Goal: Task Accomplishment & Management: Manage account settings

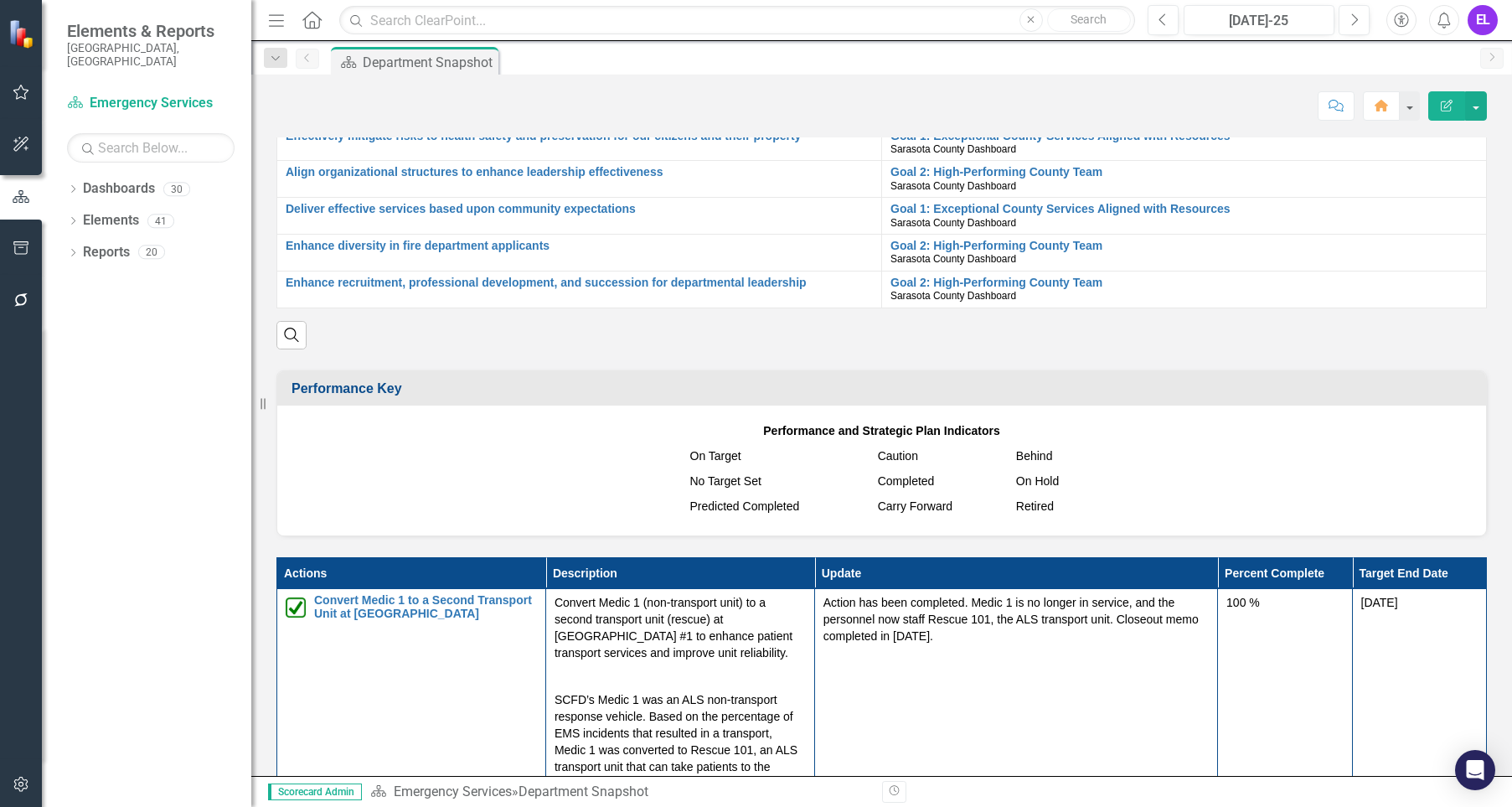
scroll to position [1485, 0]
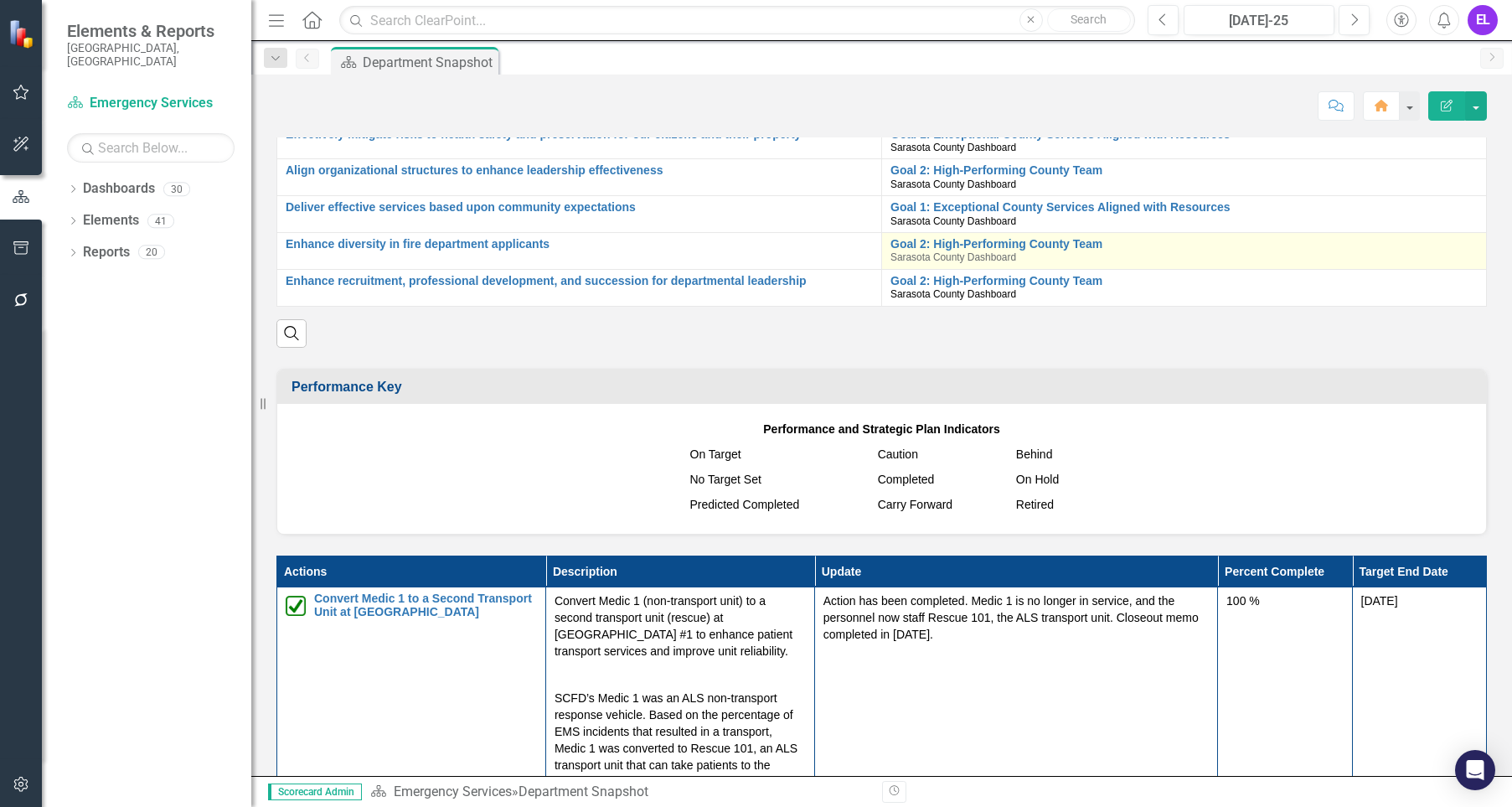
click at [1297, 264] on div "Goal 2: High-Performing County Team Sarasota County Dashboard" at bounding box center [1183, 250] width 587 height 26
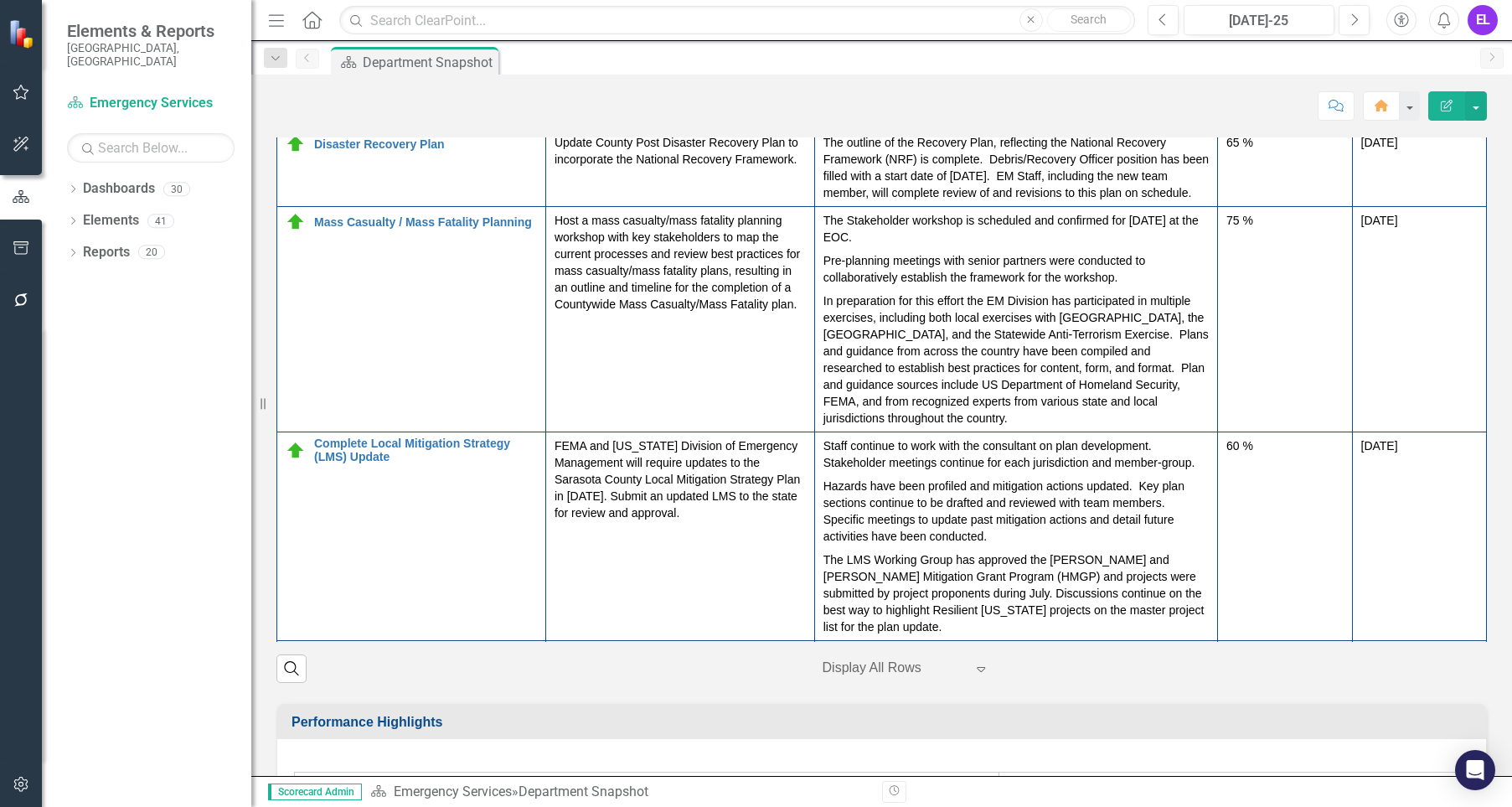
scroll to position [798, 0]
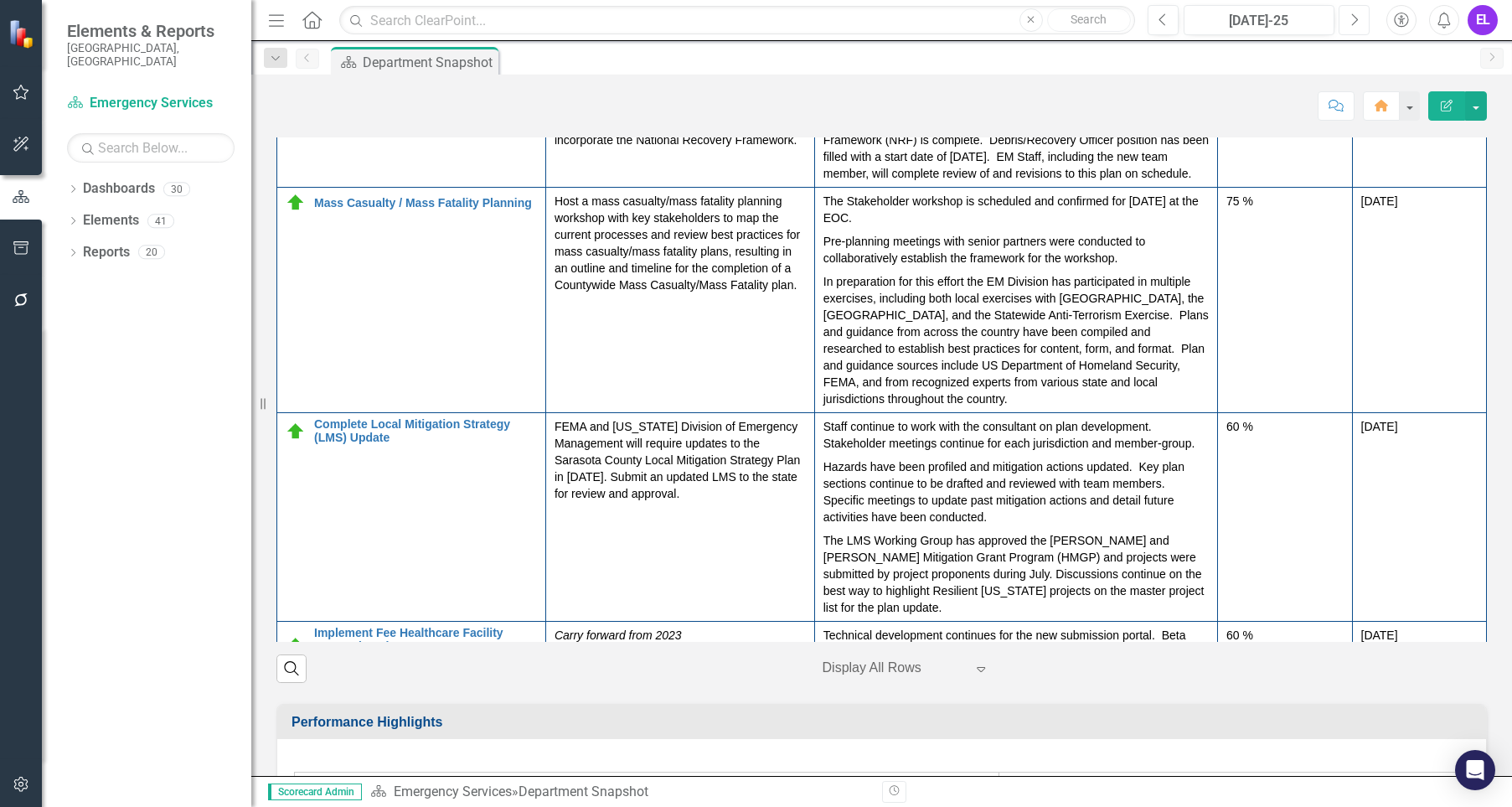
click at [1351, 13] on icon "Next" at bounding box center [1354, 20] width 9 height 15
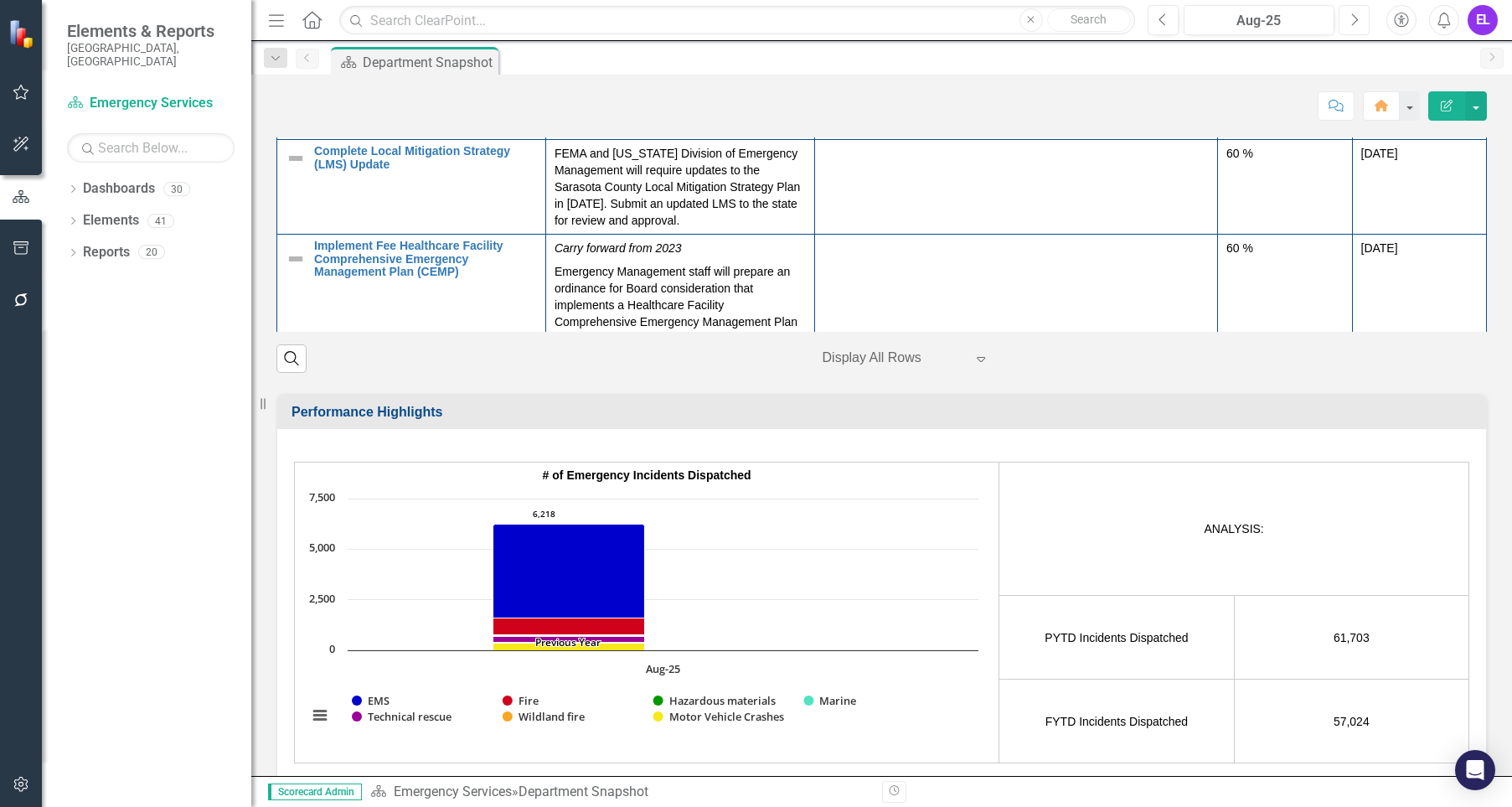
scroll to position [615, 0]
click at [1016, 138] on td at bounding box center [1015, 82] width 403 height 112
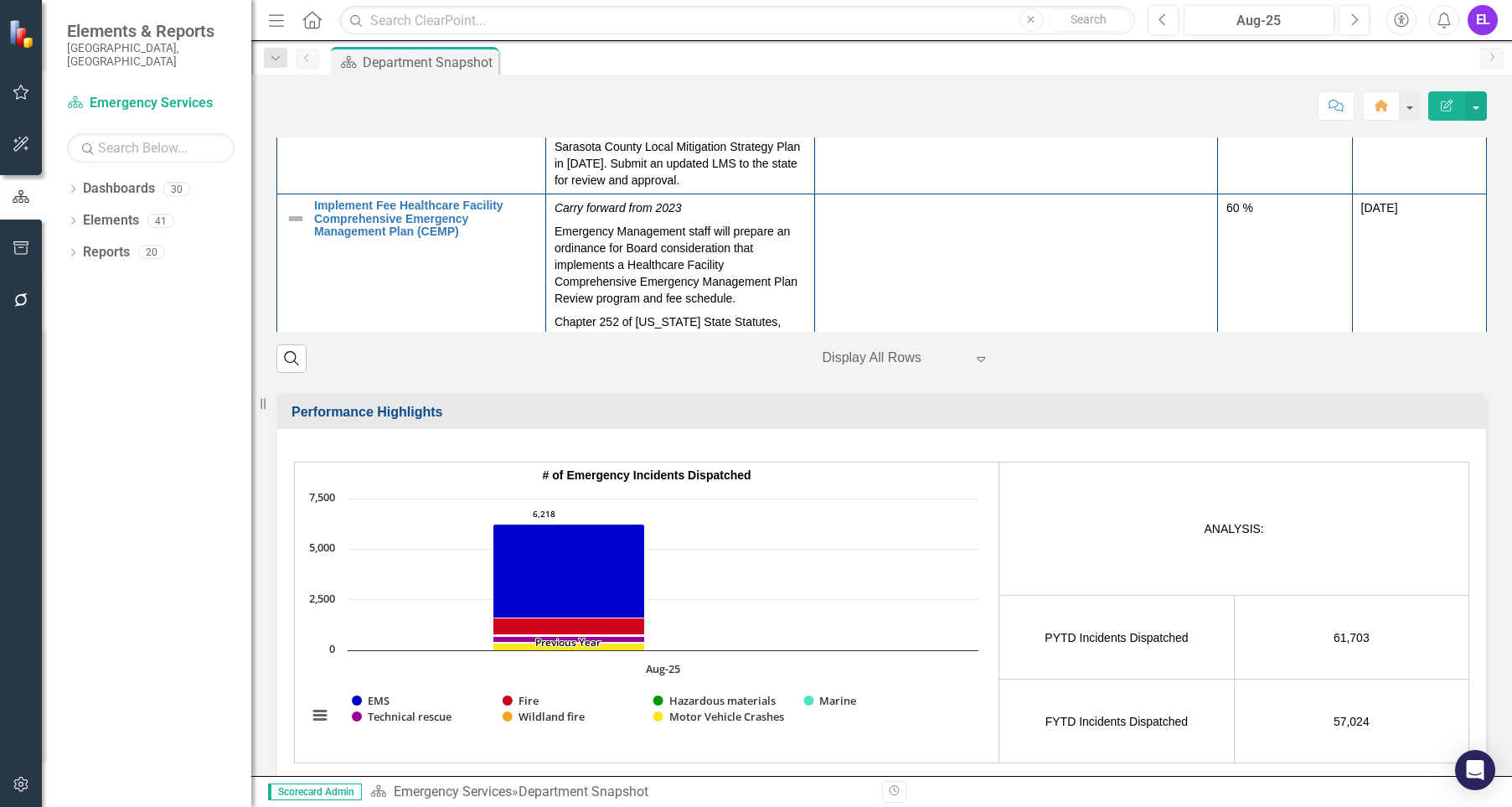
scroll to position [654, 0]
click at [1029, 100] on td at bounding box center [1015, 44] width 403 height 112
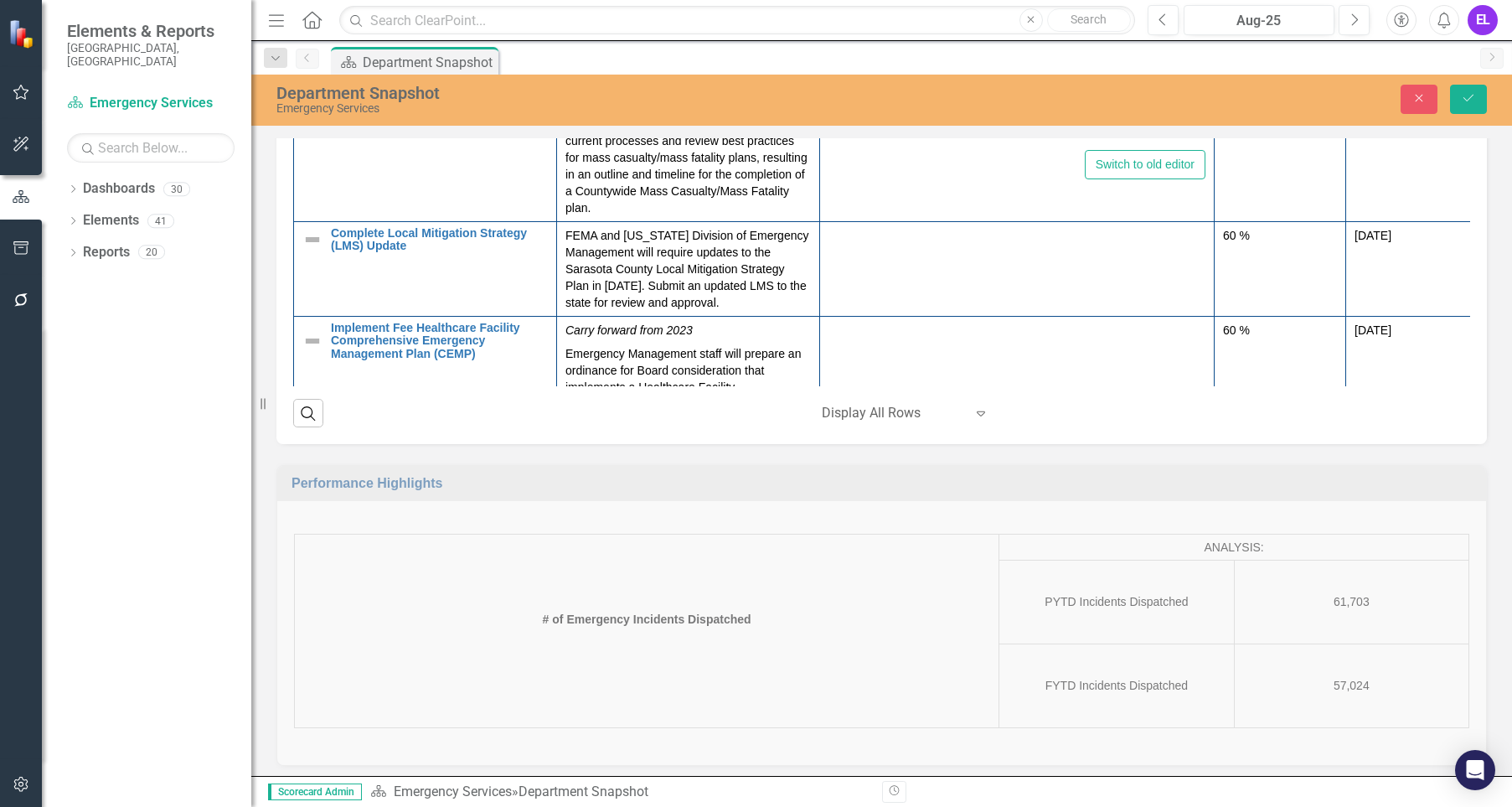
click at [973, 93] on td at bounding box center [1016, 70] width 394 height 44
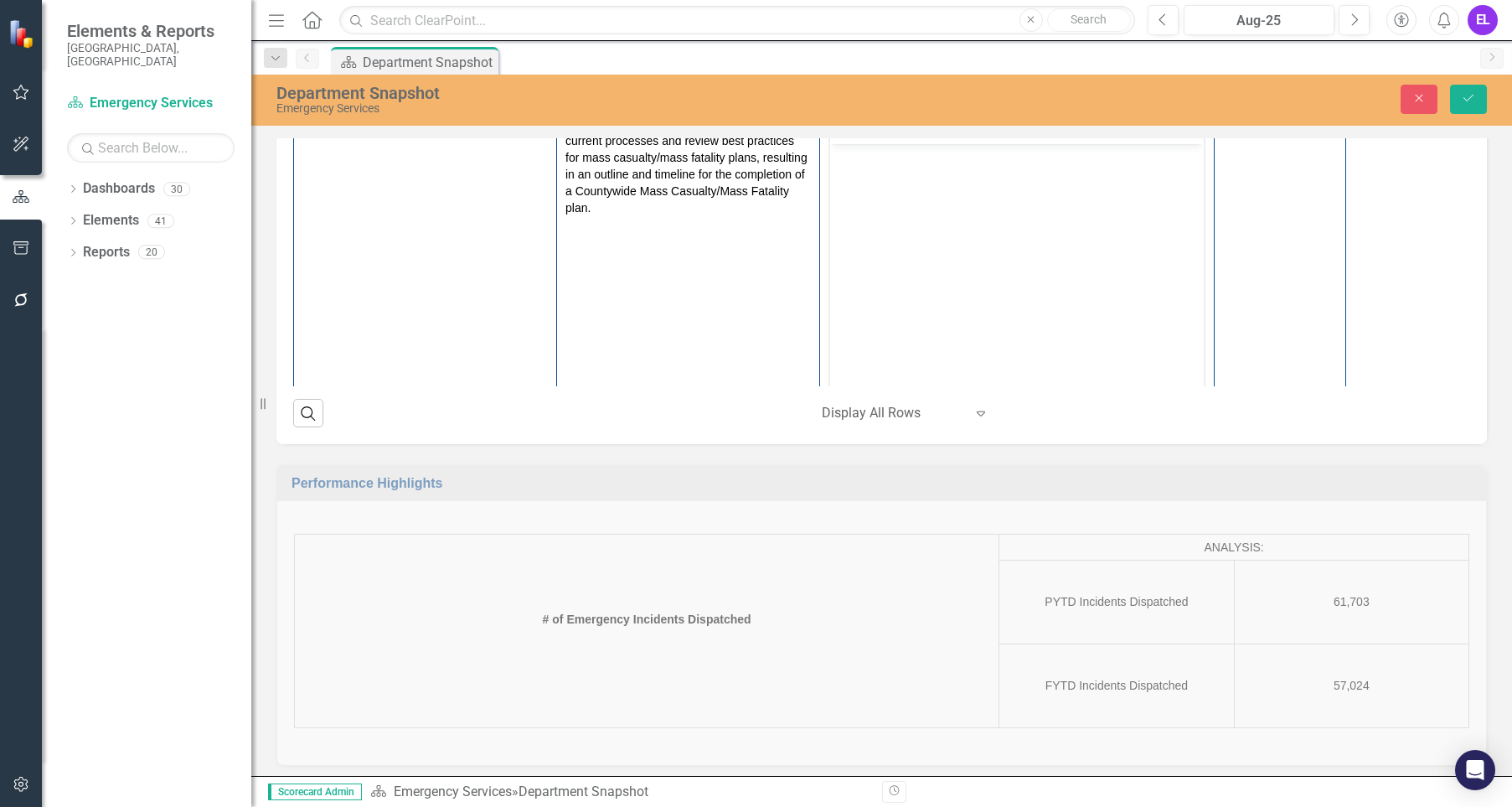
scroll to position [0, 0]
click at [973, 93] on td at bounding box center [1016, 70] width 394 height 44
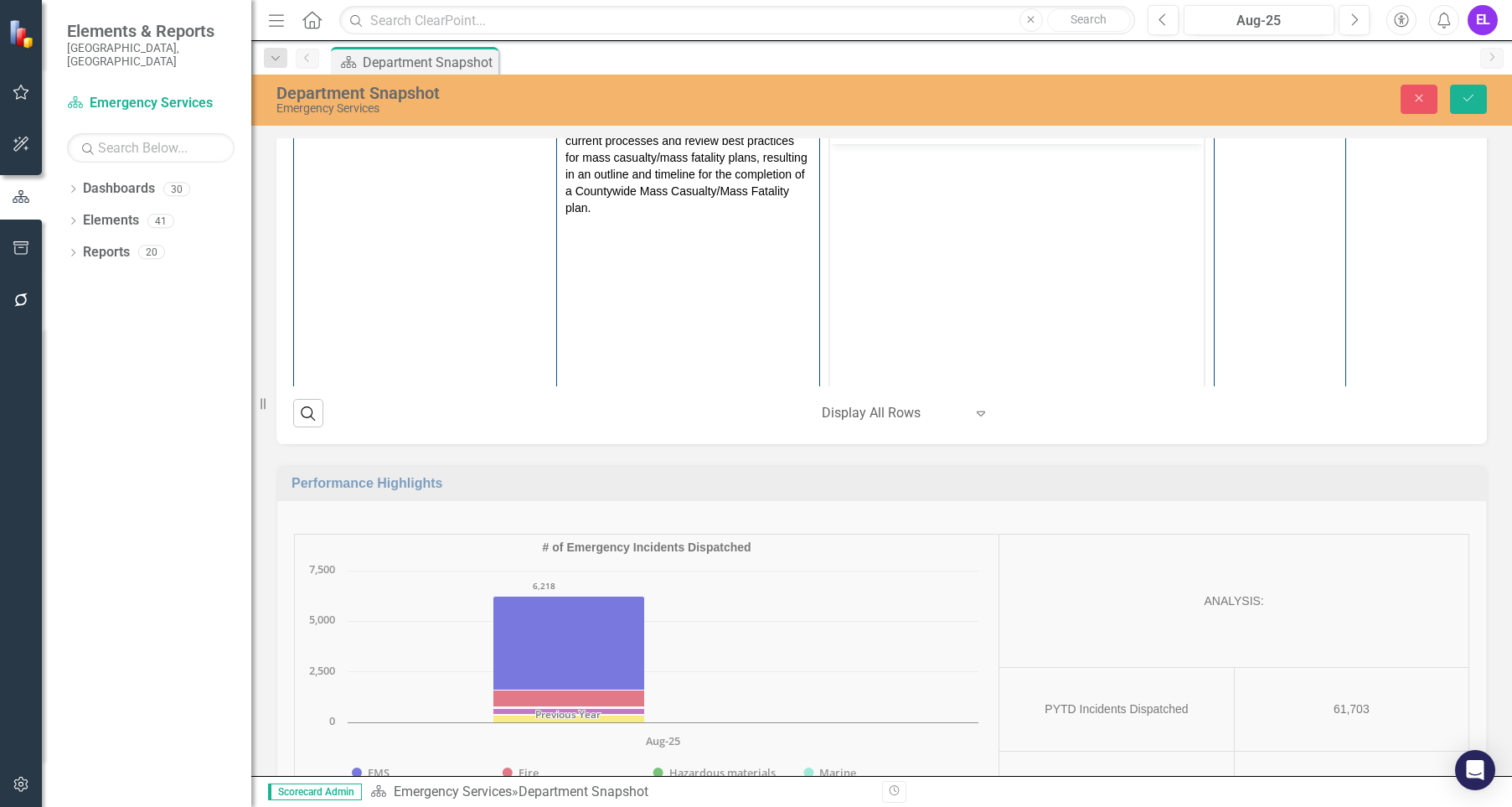
click at [973, 93] on td at bounding box center [1016, 70] width 394 height 44
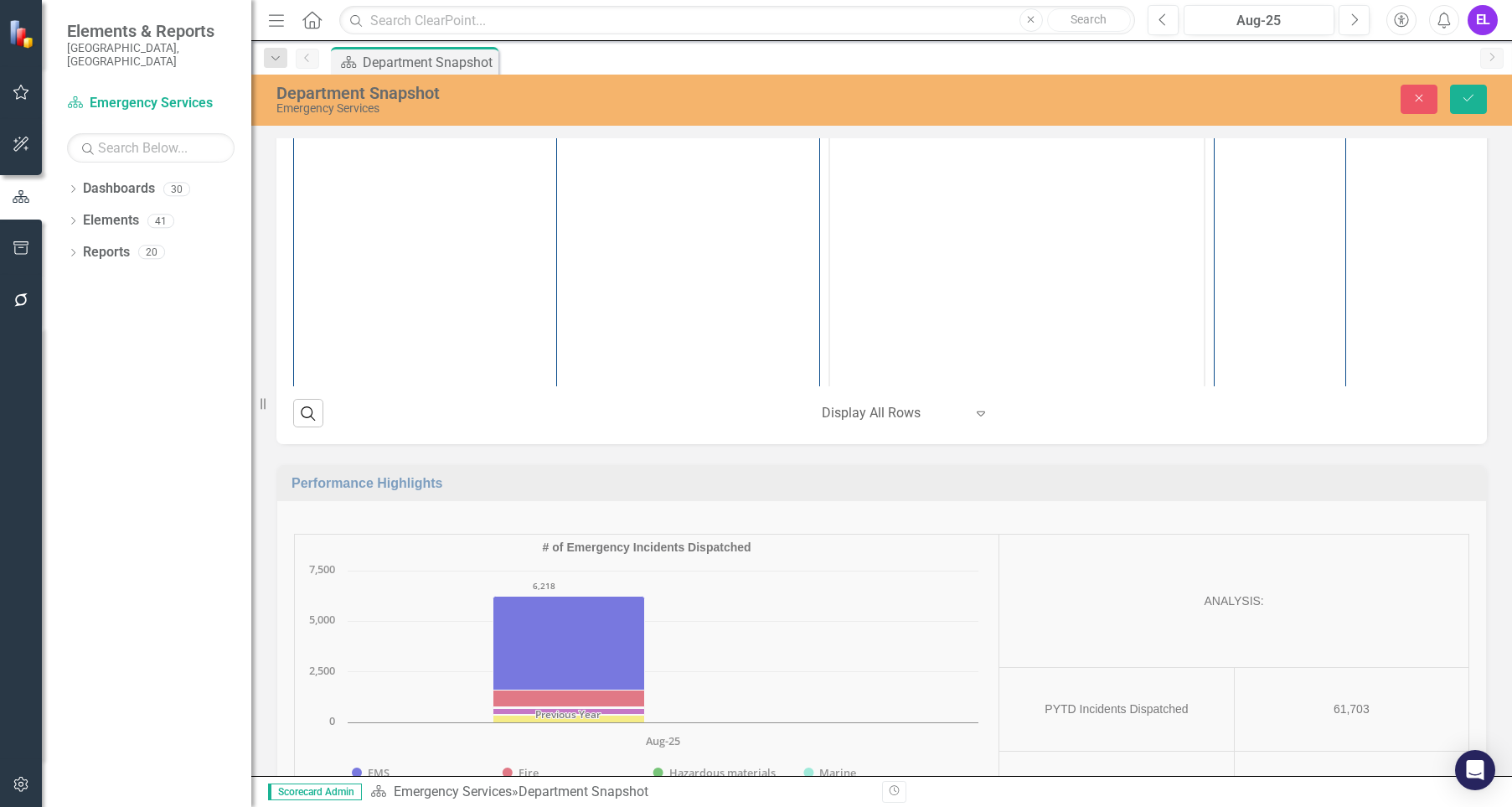
click at [956, 49] on td at bounding box center [1016, 1] width 394 height 95
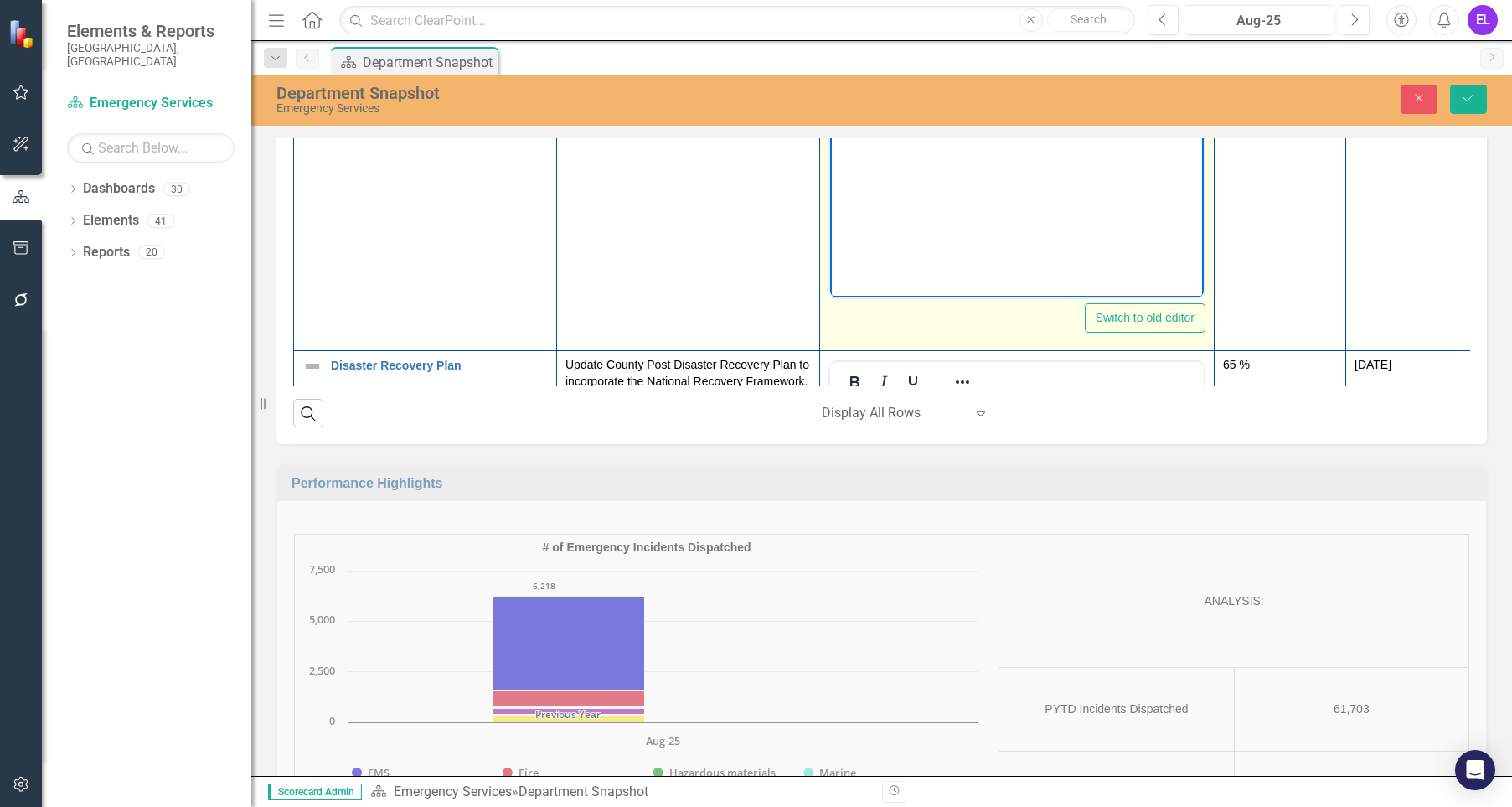
click at [922, 70] on body "Rich Text Area. Press ALT-0 for help." at bounding box center [1017, 129] width 374 height 251
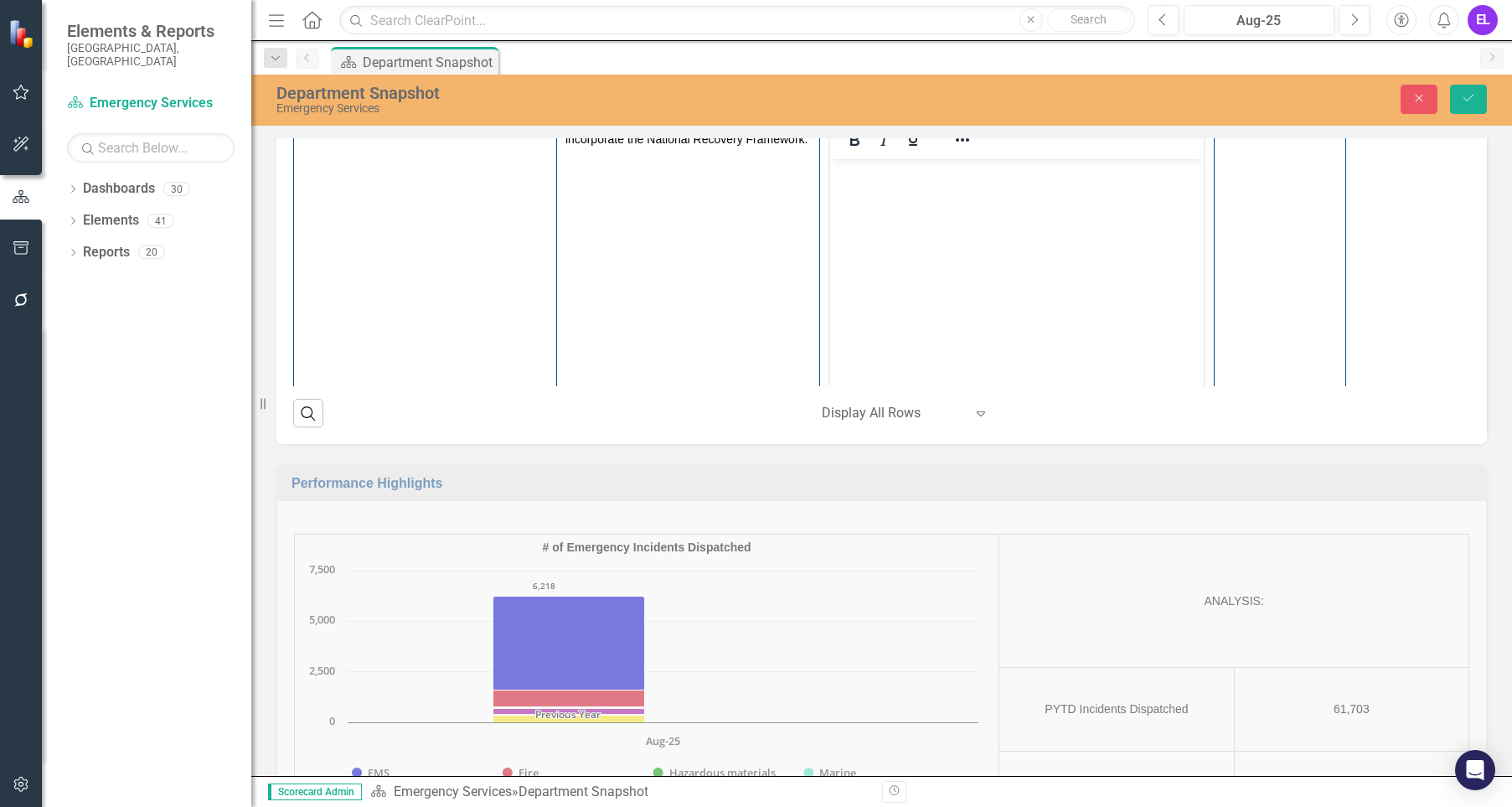
scroll to position [897, 0]
click at [931, 208] on body "Rich Text Area. Press ALT-0 for help." at bounding box center [1017, 283] width 374 height 251
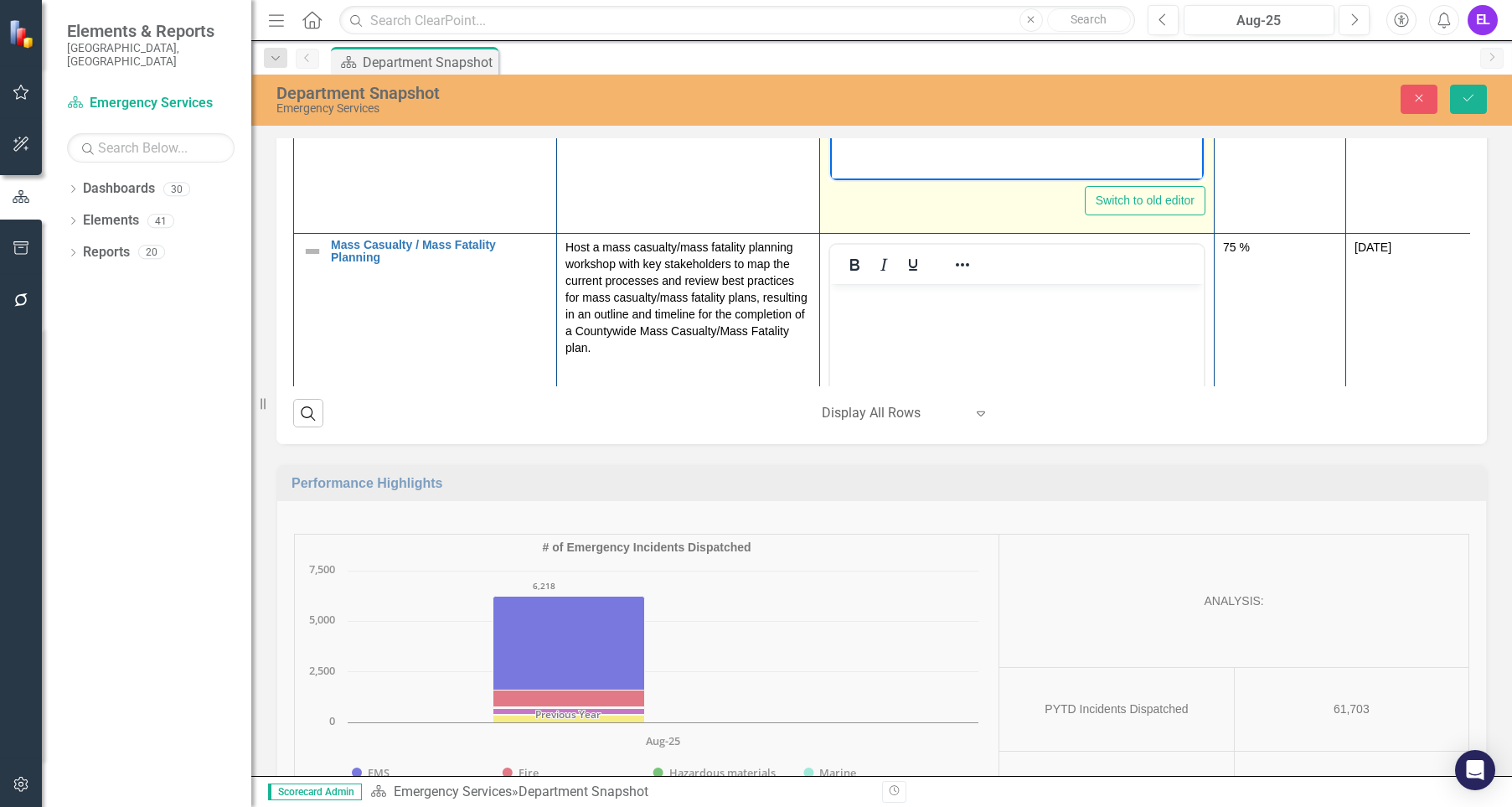
scroll to position [1273, 0]
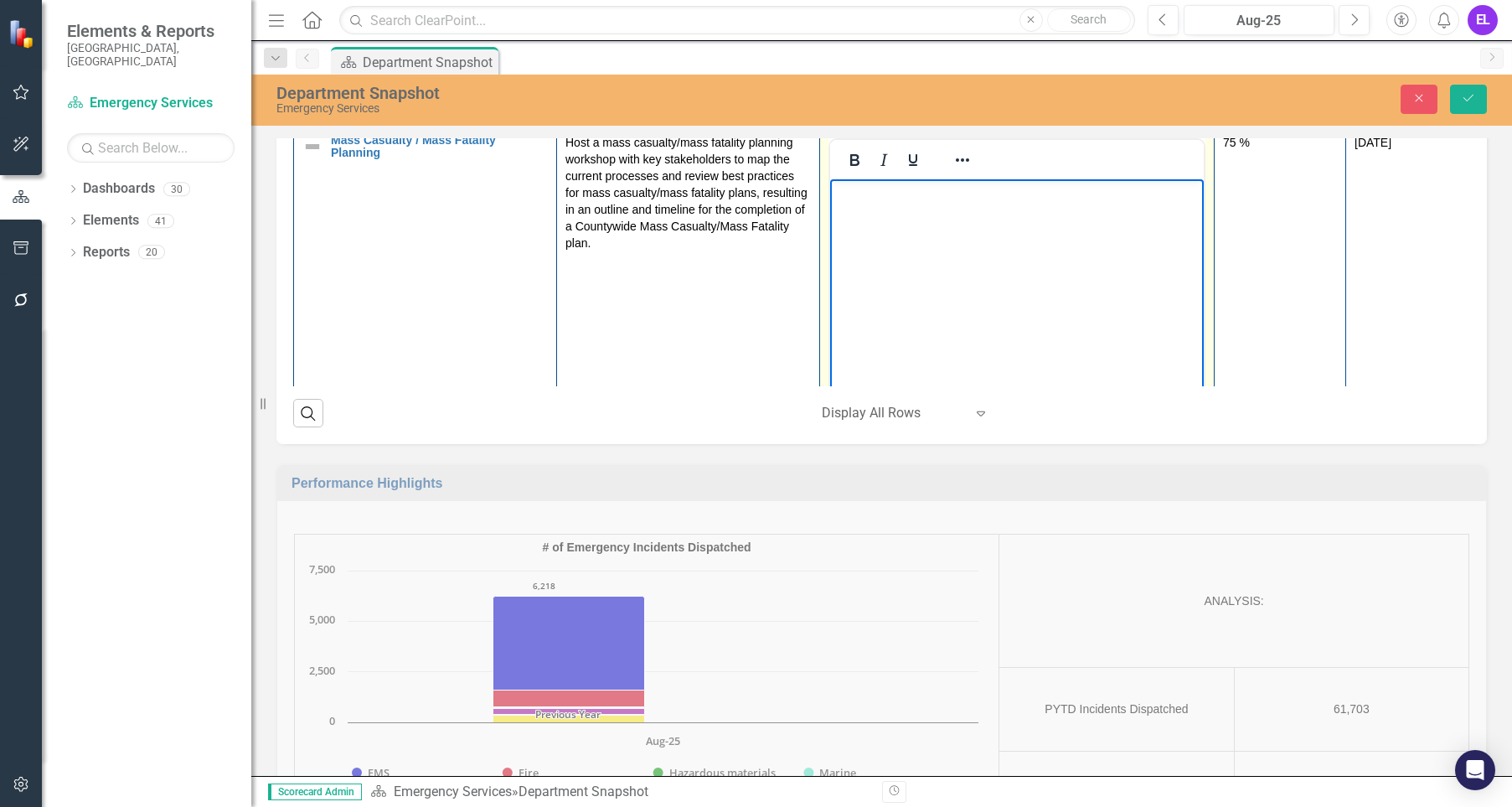
click at [895, 213] on body "Rich Text Area. Press ALT-0 for help." at bounding box center [1017, 303] width 374 height 251
click at [1411, 108] on button "Close" at bounding box center [1419, 99] width 37 height 29
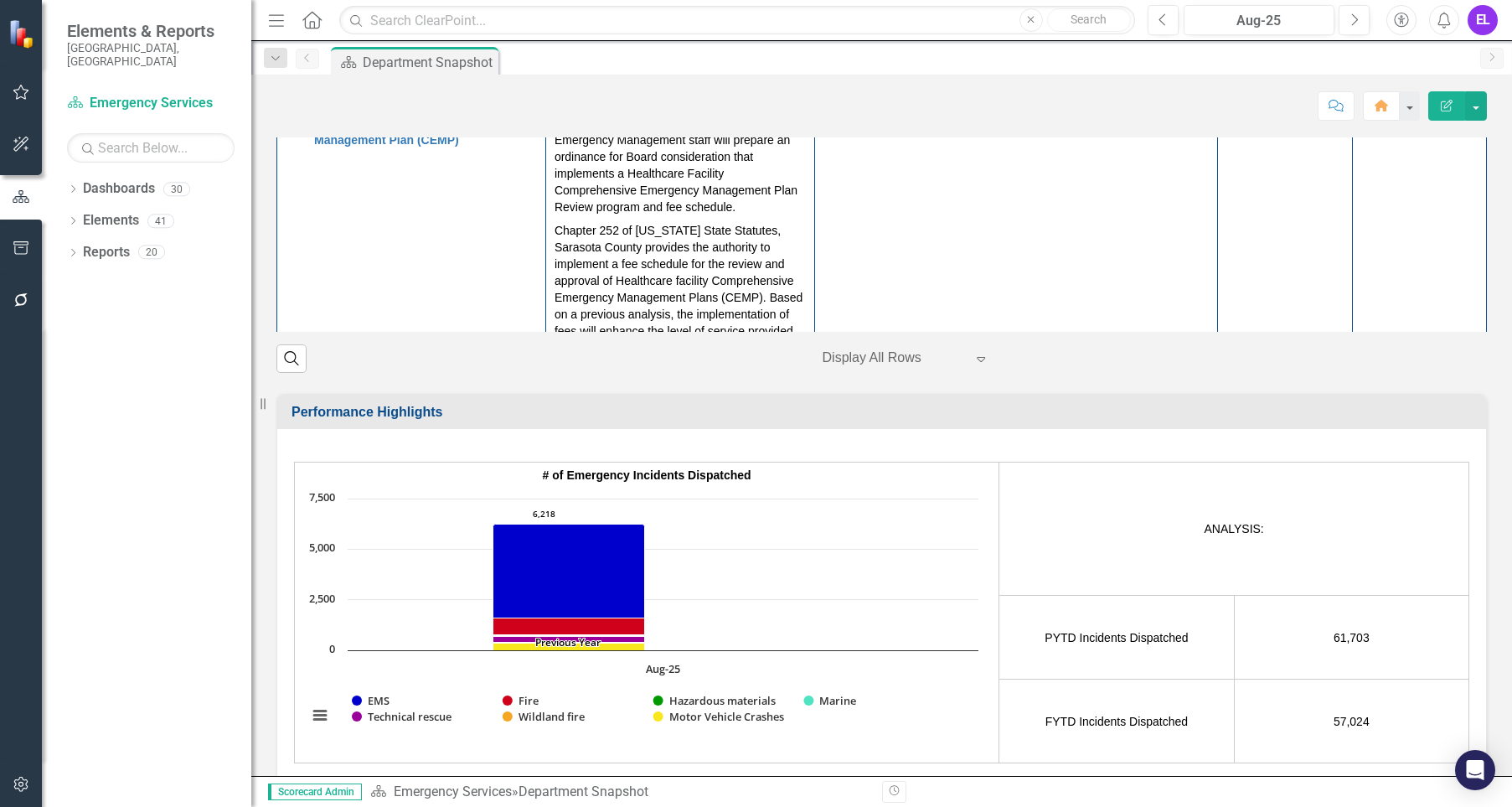
scroll to position [744, 0]
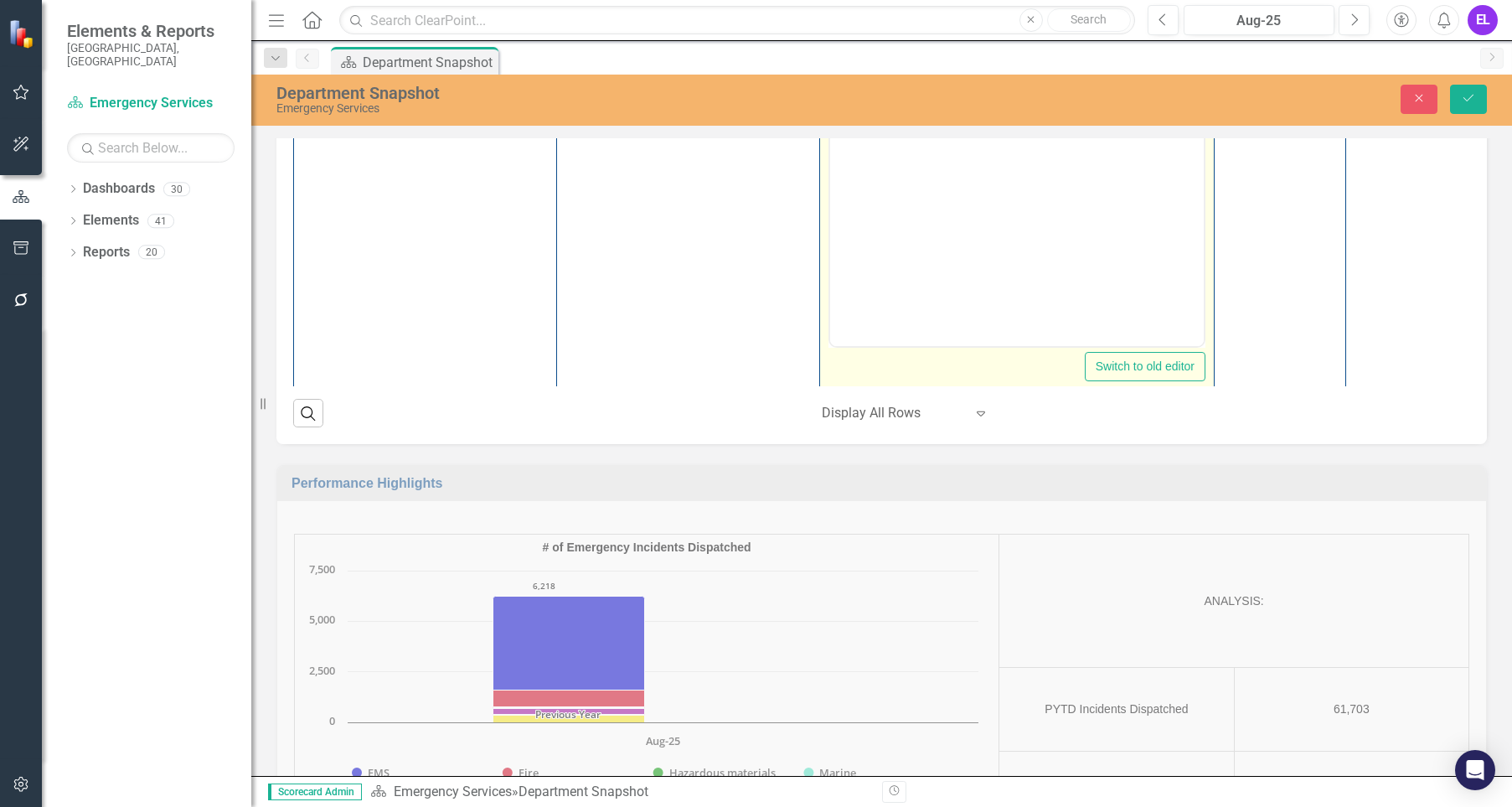
scroll to position [0, 0]
click at [897, 134] on body "Rich Text Area. Press ALT-0 for help." at bounding box center [1017, 178] width 374 height 251
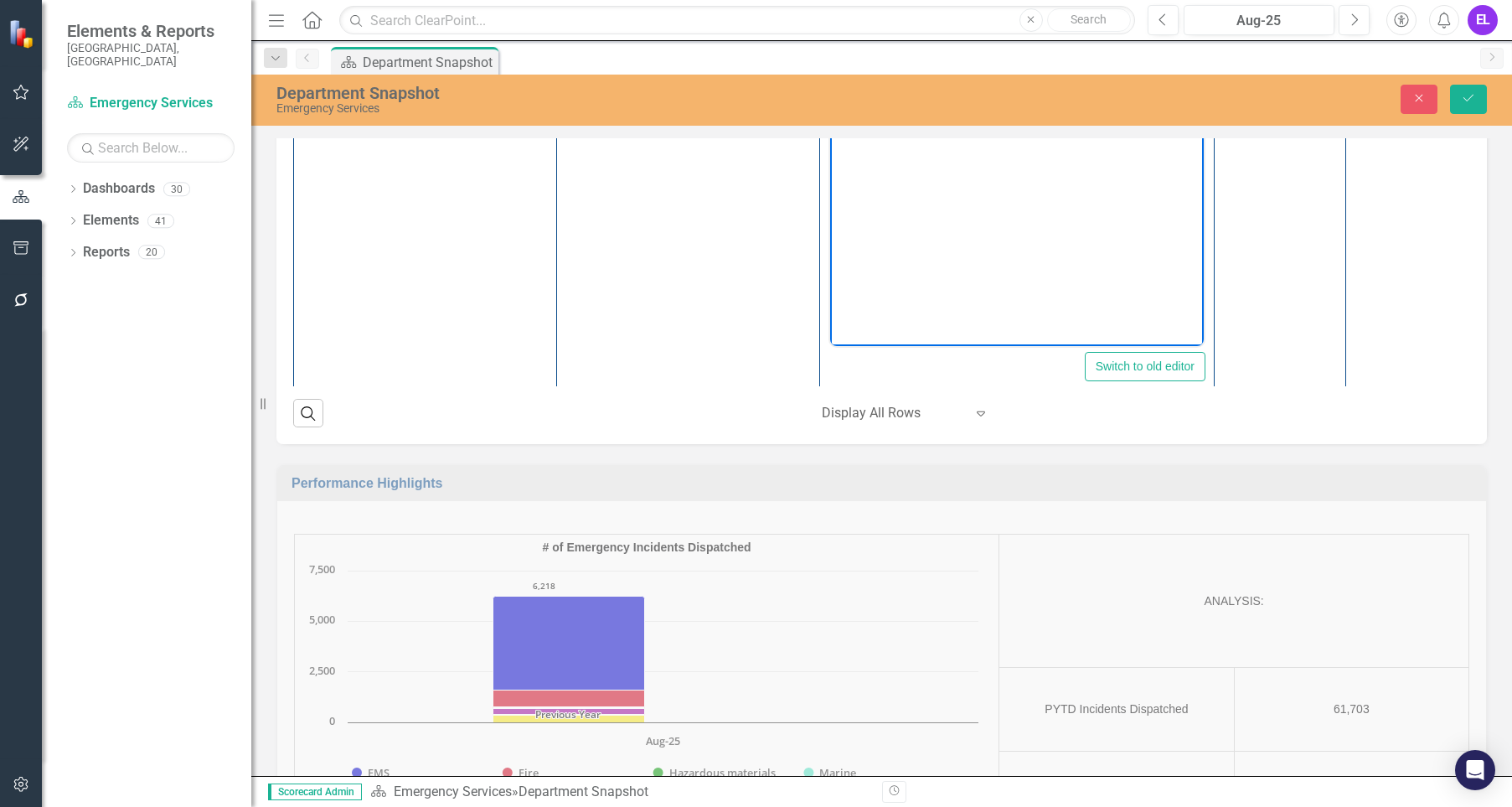
click at [165, 482] on div "Dropdown Dashboards 30 2026 DRAFT Strategic Plan Sarasota County Dashboard Capi…" at bounding box center [147, 491] width 209 height 632
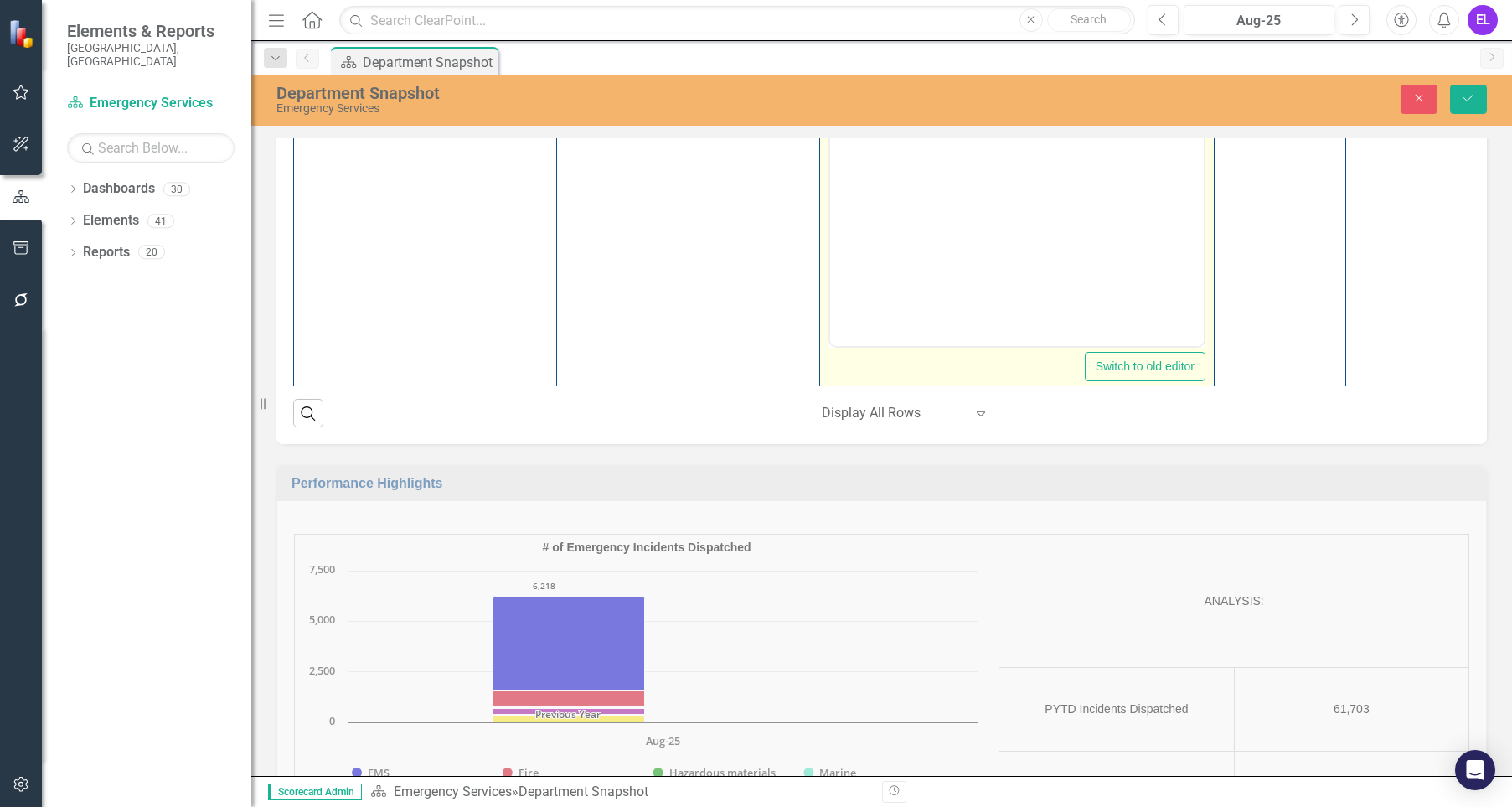
click at [1073, 108] on p "The planning workshop was conducted on [DATE] and included partners from across…" at bounding box center [1016, 87] width 365 height 61
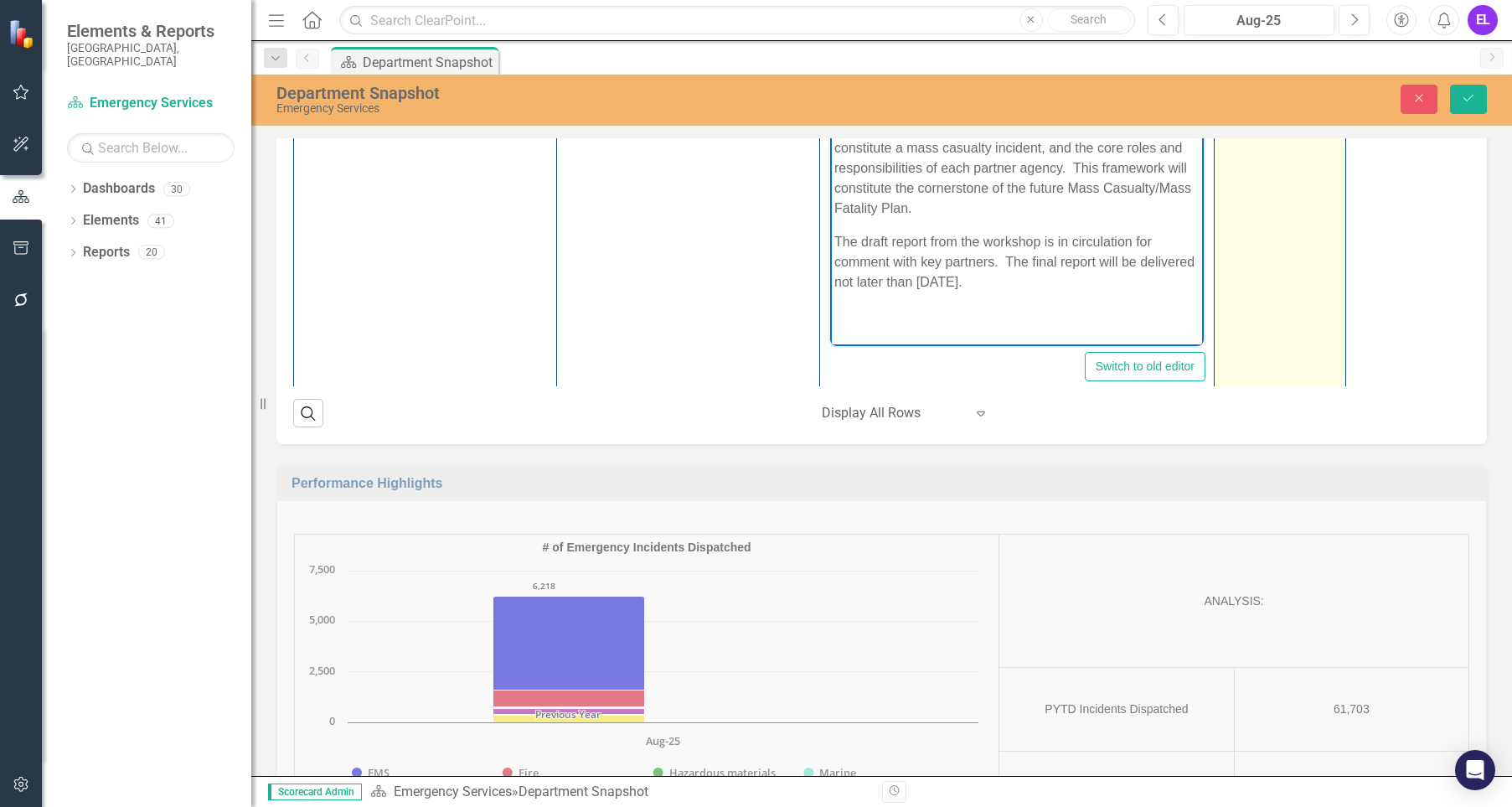
click at [1236, 25] on div "75 %" at bounding box center [1279, 17] width 113 height 17
click at [1236, 39] on input "75" at bounding box center [1279, 24] width 113 height 31
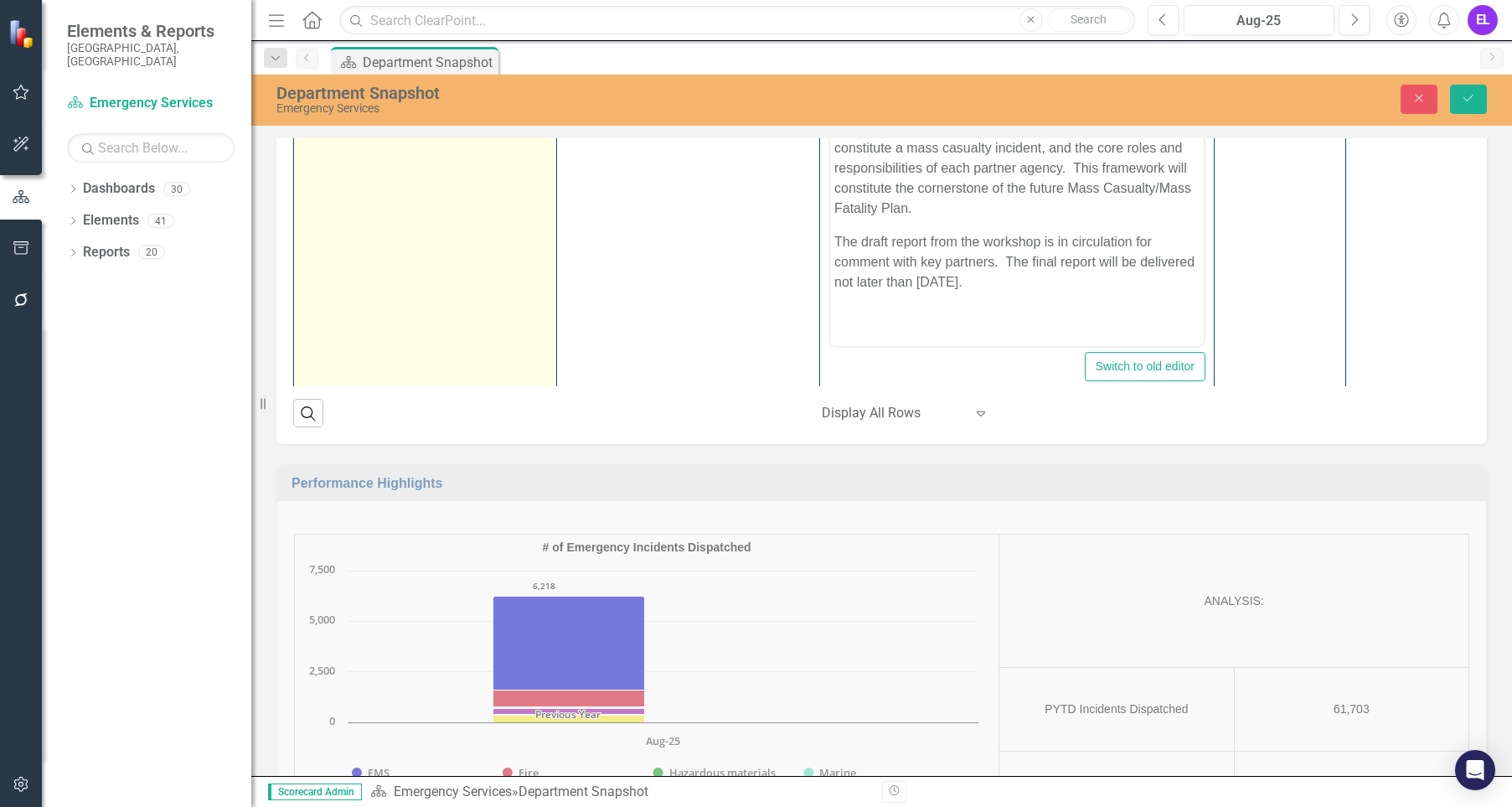
type input "95"
click at [316, 31] on img at bounding box center [312, 21] width 21 height 21
click at [314, 31] on img at bounding box center [312, 21] width 21 height 21
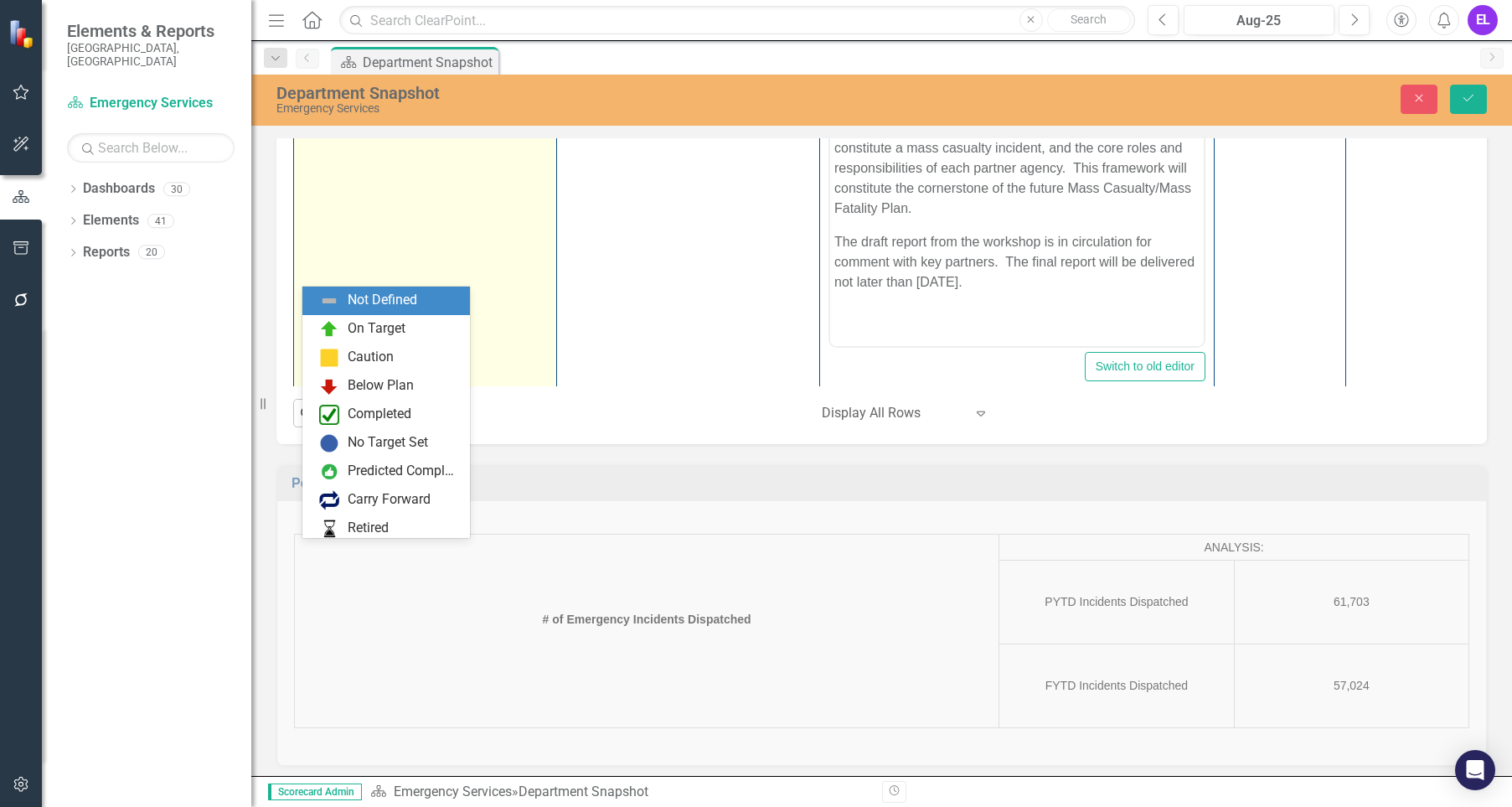
click at [314, 34] on img at bounding box center [317, 24] width 21 height 21
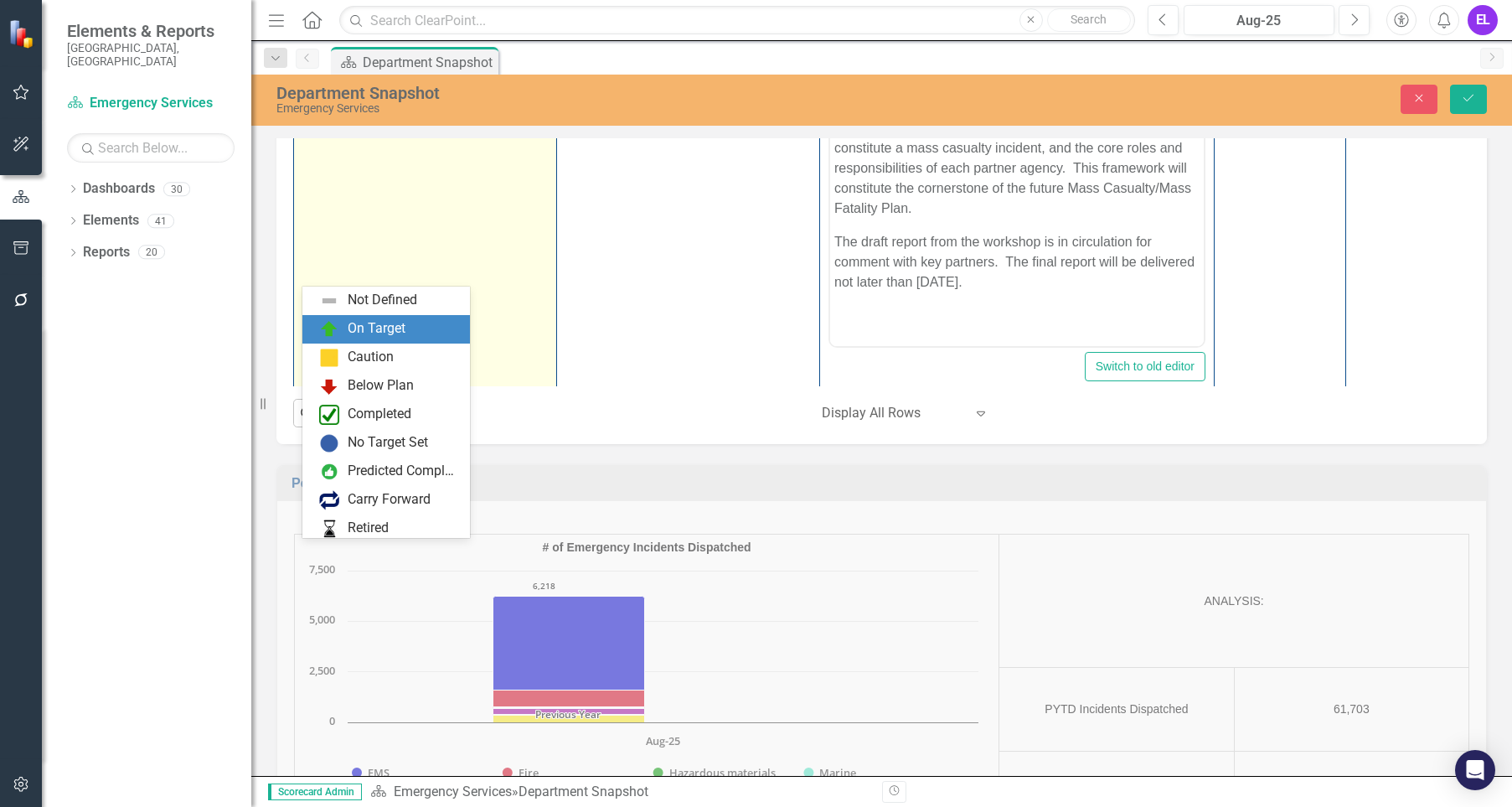
click at [347, 323] on div "On Target" at bounding box center [376, 329] width 58 height 20
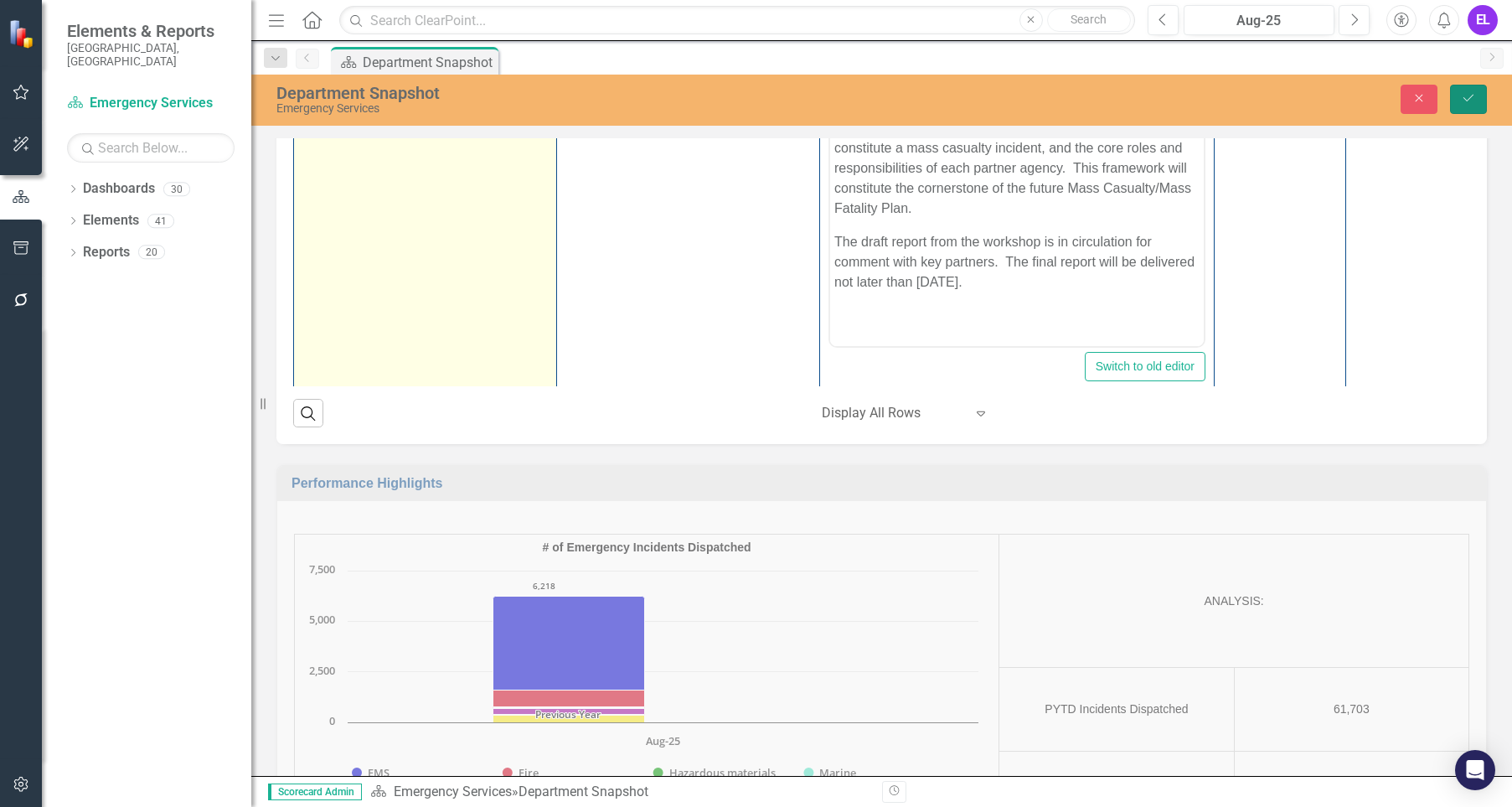
click at [1465, 100] on icon "submit" at bounding box center [1468, 98] width 10 height 7
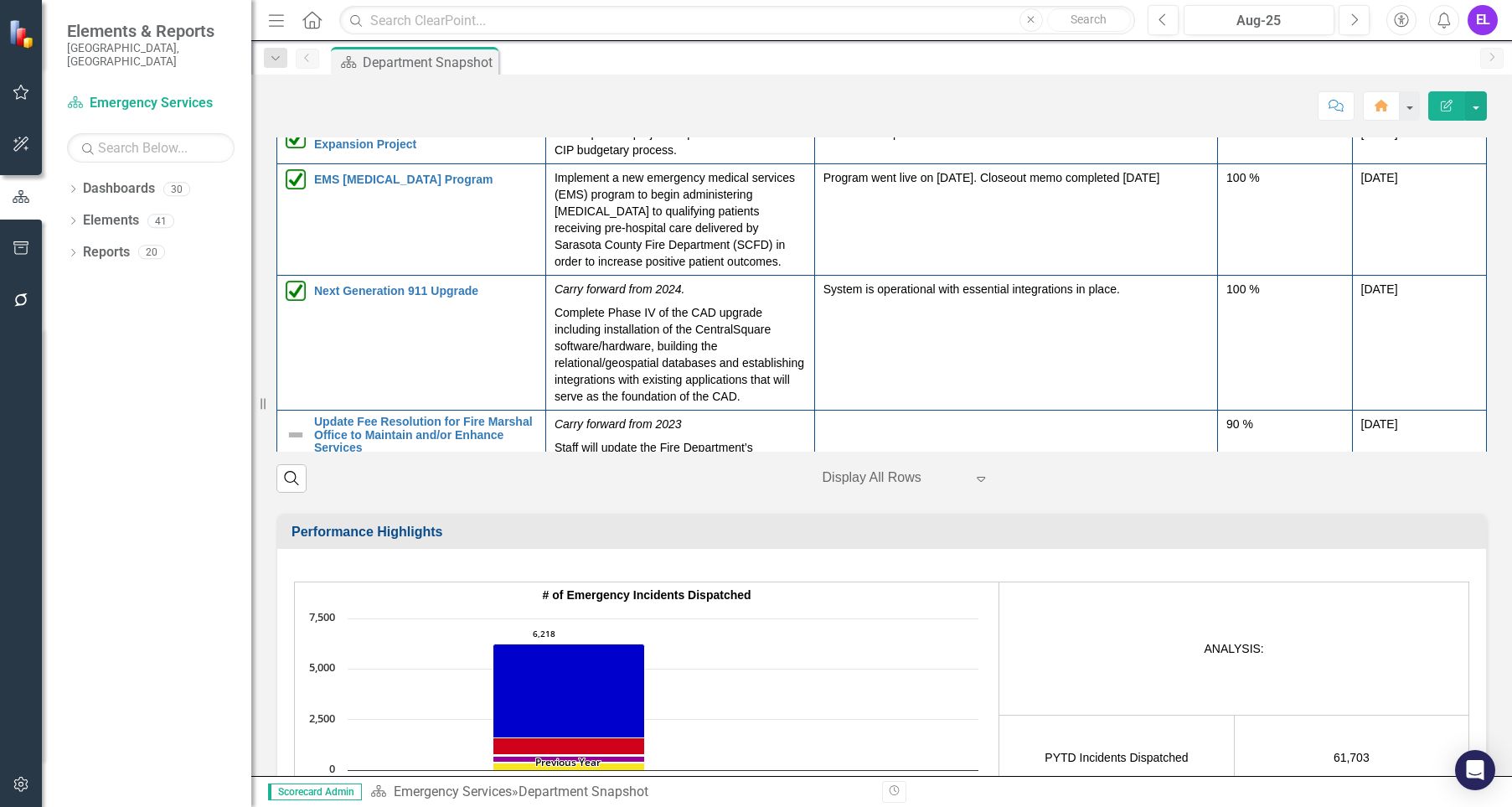
scroll to position [2201, 0]
